Goal: Task Accomplishment & Management: Use online tool/utility

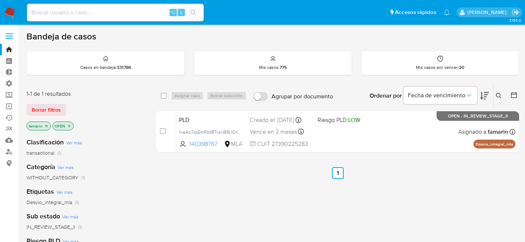
click at [129, 10] on input at bounding box center [115, 13] width 177 height 10
paste input "2275127126"
type input "2275127126"
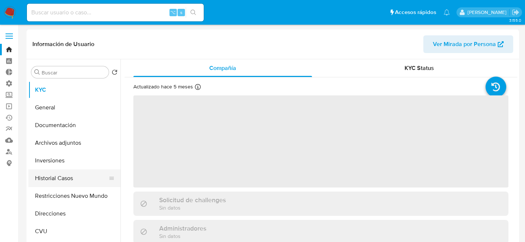
click at [59, 177] on button "Historial Casos" at bounding box center [71, 179] width 86 height 18
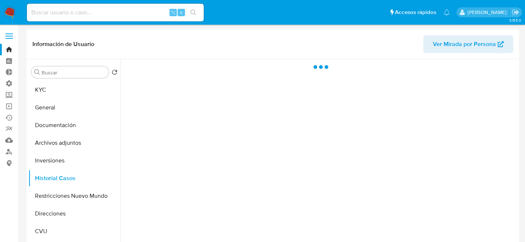
select select "10"
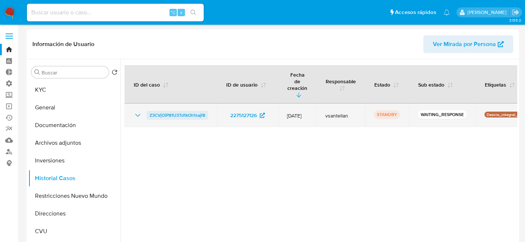
click at [165, 111] on span "Z3CVjOiP81U3Td1kOh1sajf8" at bounding box center [178, 115] width 56 height 9
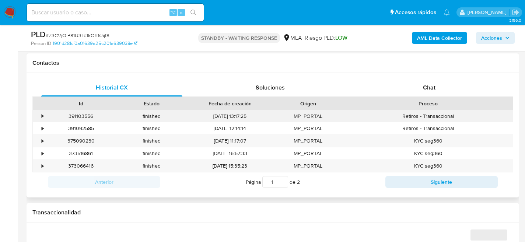
select select "10"
click at [424, 85] on span "Chat" at bounding box center [429, 87] width 13 height 8
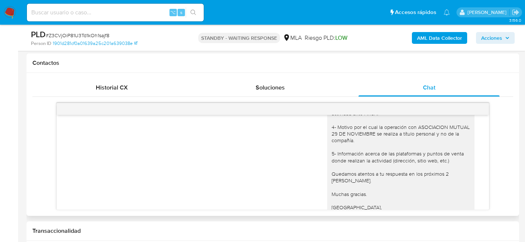
scroll to position [1312, 0]
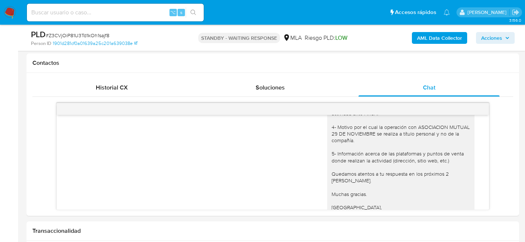
drag, startPoint x: 5, startPoint y: 21, endPoint x: 8, endPoint y: 17, distance: 5.3
click at [5, 21] on nav "Pausado Ver notificaciones ⌥ s Accesos rápidos Presiona las siguientes teclas p…" at bounding box center [262, 12] width 525 height 25
click at [8, 17] on img at bounding box center [10, 12] width 13 height 13
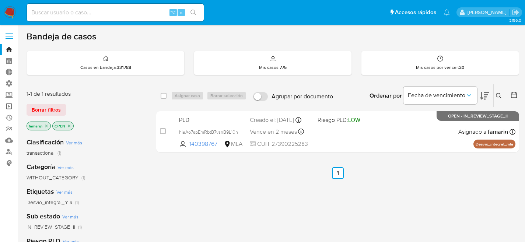
click at [12, 109] on link "Operaciones masivas" at bounding box center [44, 106] width 88 height 11
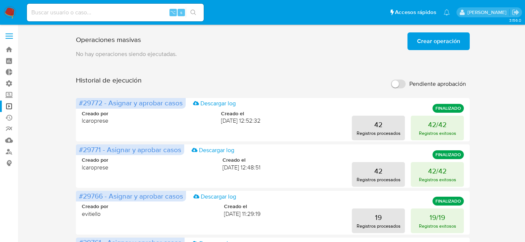
click at [448, 44] on span "Crear operación" at bounding box center [438, 41] width 43 height 16
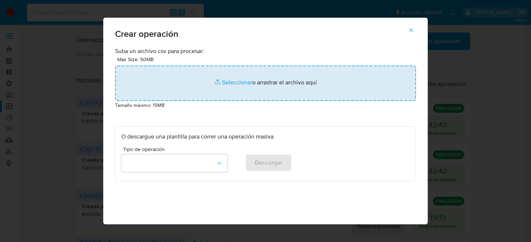
click at [240, 91] on input "file" at bounding box center [265, 83] width 301 height 35
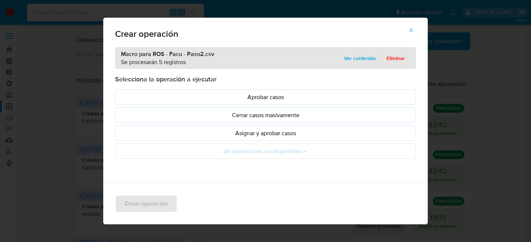
click at [229, 140] on button "Asignar y aprobar casos" at bounding box center [265, 133] width 301 height 15
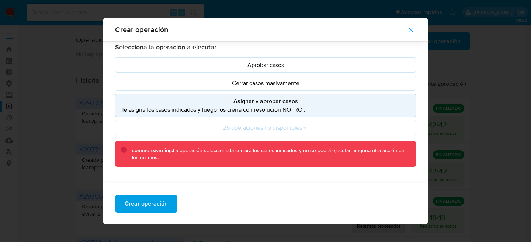
scroll to position [77, 0]
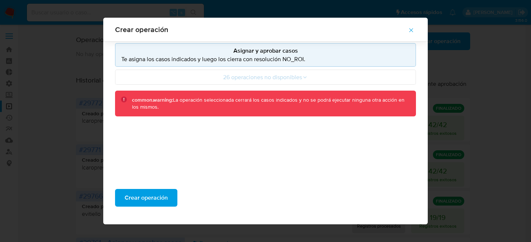
click at [148, 208] on div "Crear operación" at bounding box center [265, 200] width 325 height 47
click at [158, 198] on span "Crear operación" at bounding box center [146, 198] width 43 height 16
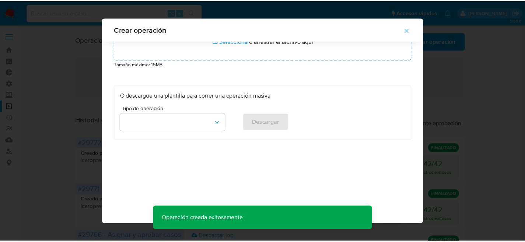
scroll to position [35, 0]
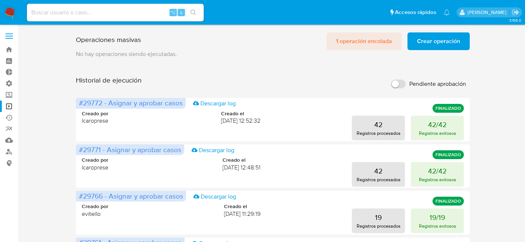
click at [351, 42] on span "1 operación encolada" at bounding box center [364, 41] width 56 height 16
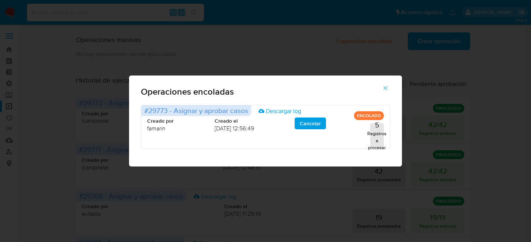
click at [388, 87] on icon "button" at bounding box center [385, 88] width 7 height 7
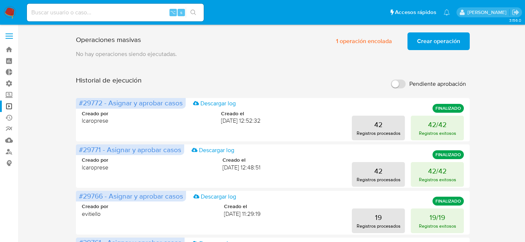
click at [274, 45] on div "Operaciones masivas 1 operación encolada Crear operación Sólo puede haber hasta…" at bounding box center [273, 40] width 395 height 21
click at [267, 54] on p "No hay operaciones siendo ejecutadas." at bounding box center [273, 54] width 395 height 8
